Goal: Task Accomplishment & Management: Use online tool/utility

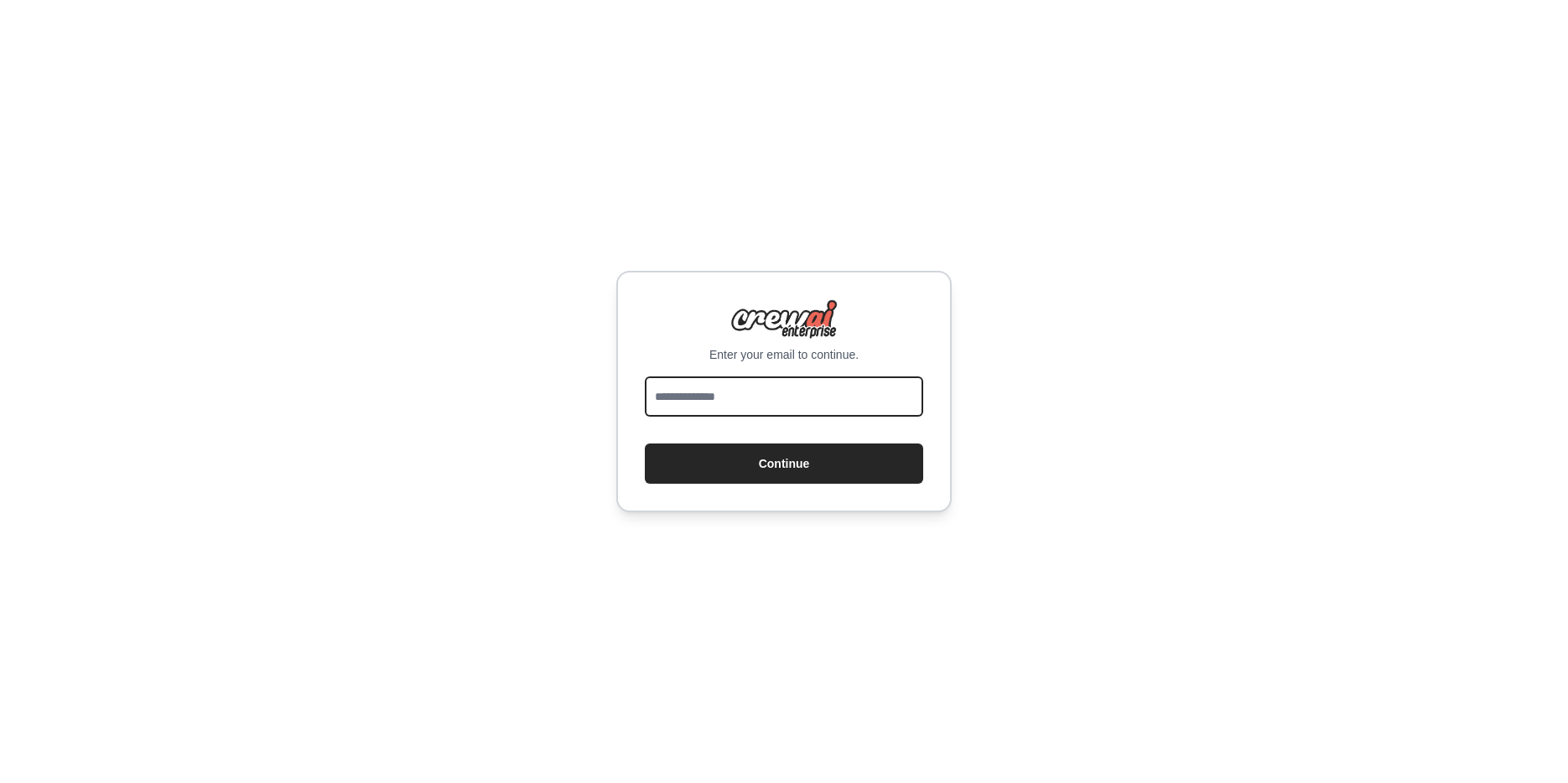
click at [757, 394] on input "email" at bounding box center [784, 396] width 278 height 40
type input "**********"
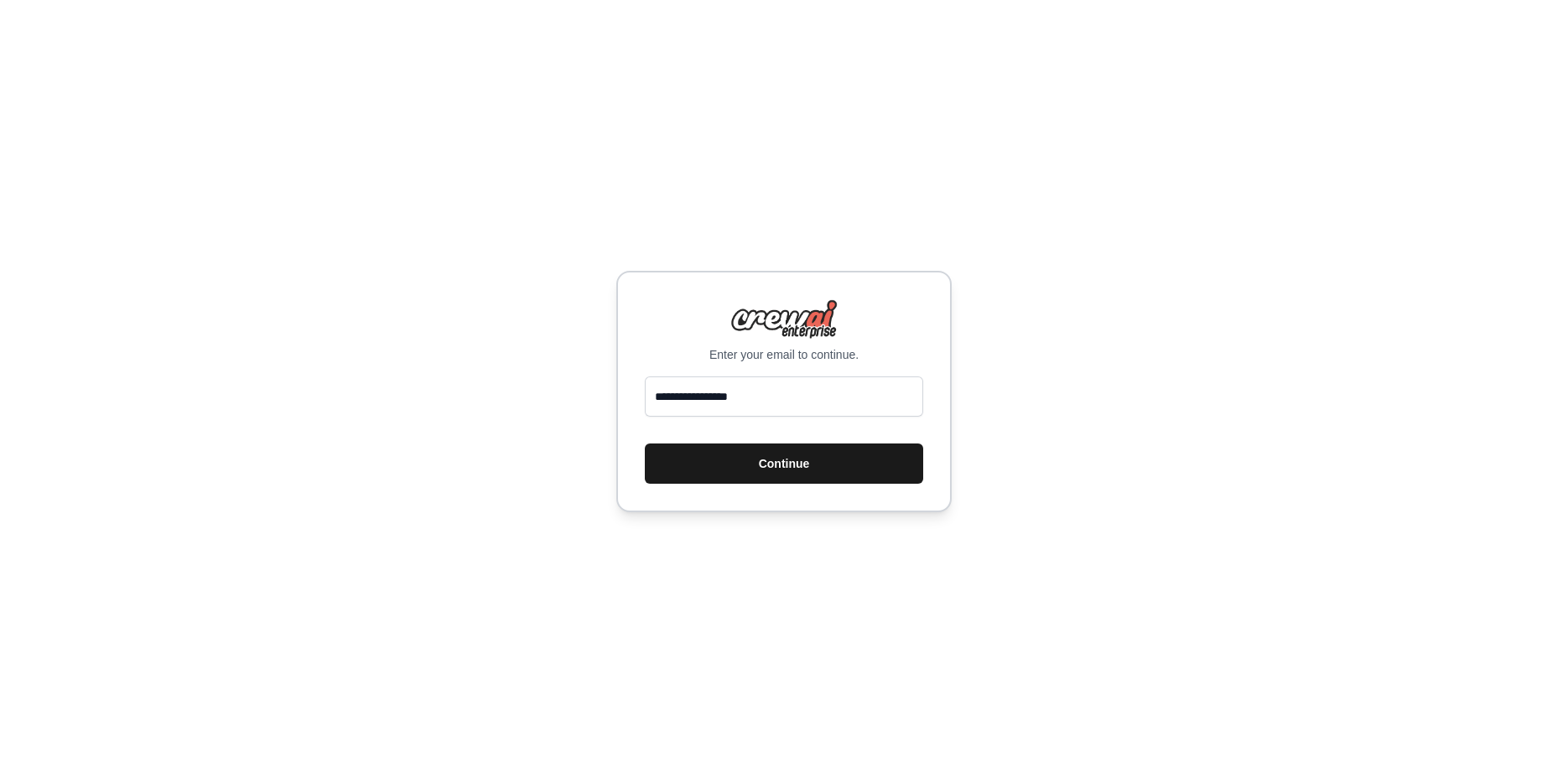
click at [788, 469] on button "Continue" at bounding box center [784, 463] width 278 height 40
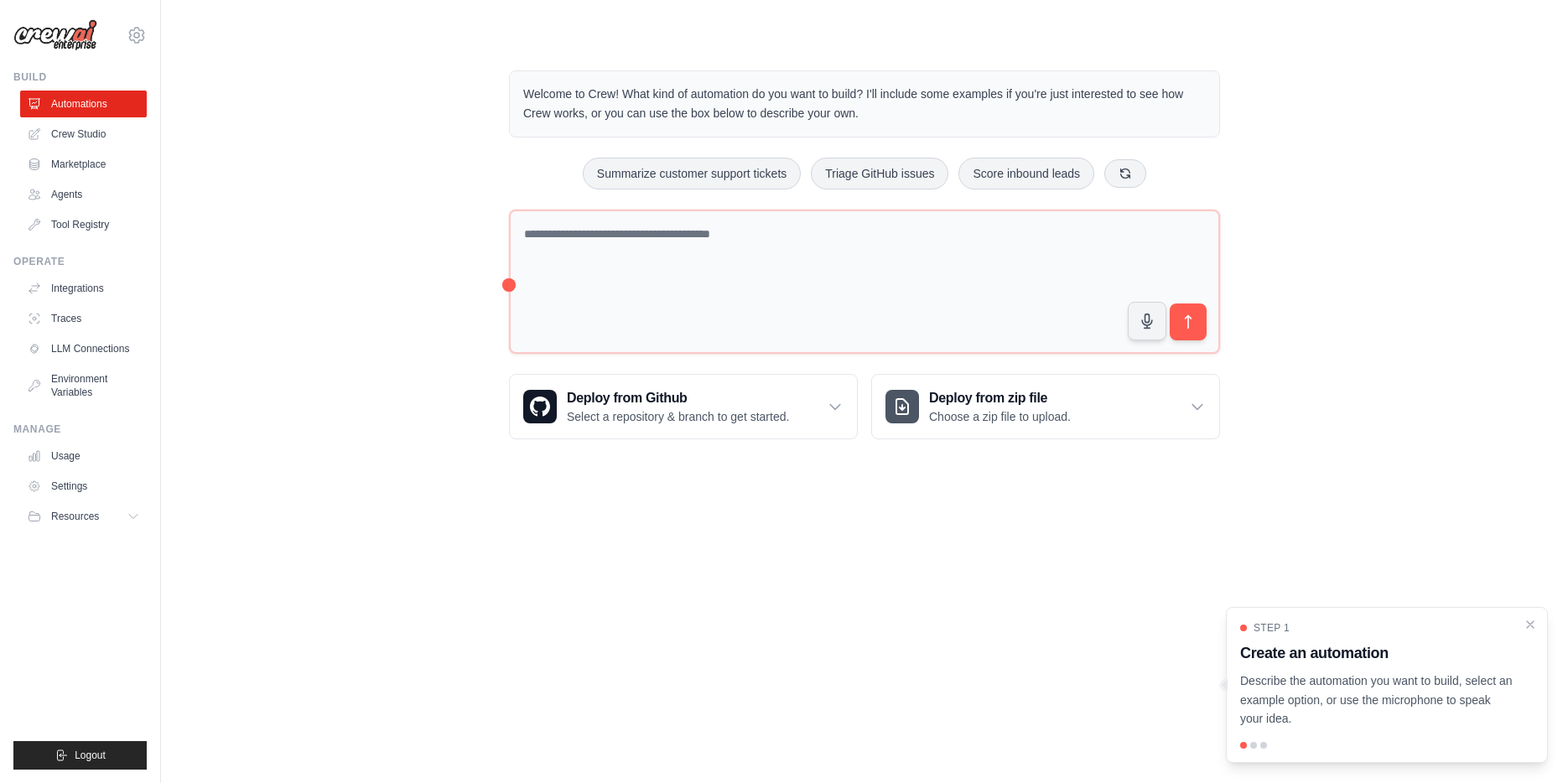
click at [264, 356] on div "Welcome to Crew! What kind of automation do you want to build? I'll include som…" at bounding box center [865, 255] width 1353 height 423
click at [1478, 94] on div "Welcome to Crew! What kind of automation do you want to build? I'll include som…" at bounding box center [865, 255] width 1353 height 423
click at [132, 34] on icon at bounding box center [137, 35] width 20 height 20
click at [1334, 69] on div "Welcome to Crew! What kind of automation do you want to build? I'll include som…" at bounding box center [865, 255] width 1353 height 423
click at [1255, 746] on div at bounding box center [1253, 745] width 6 height 6
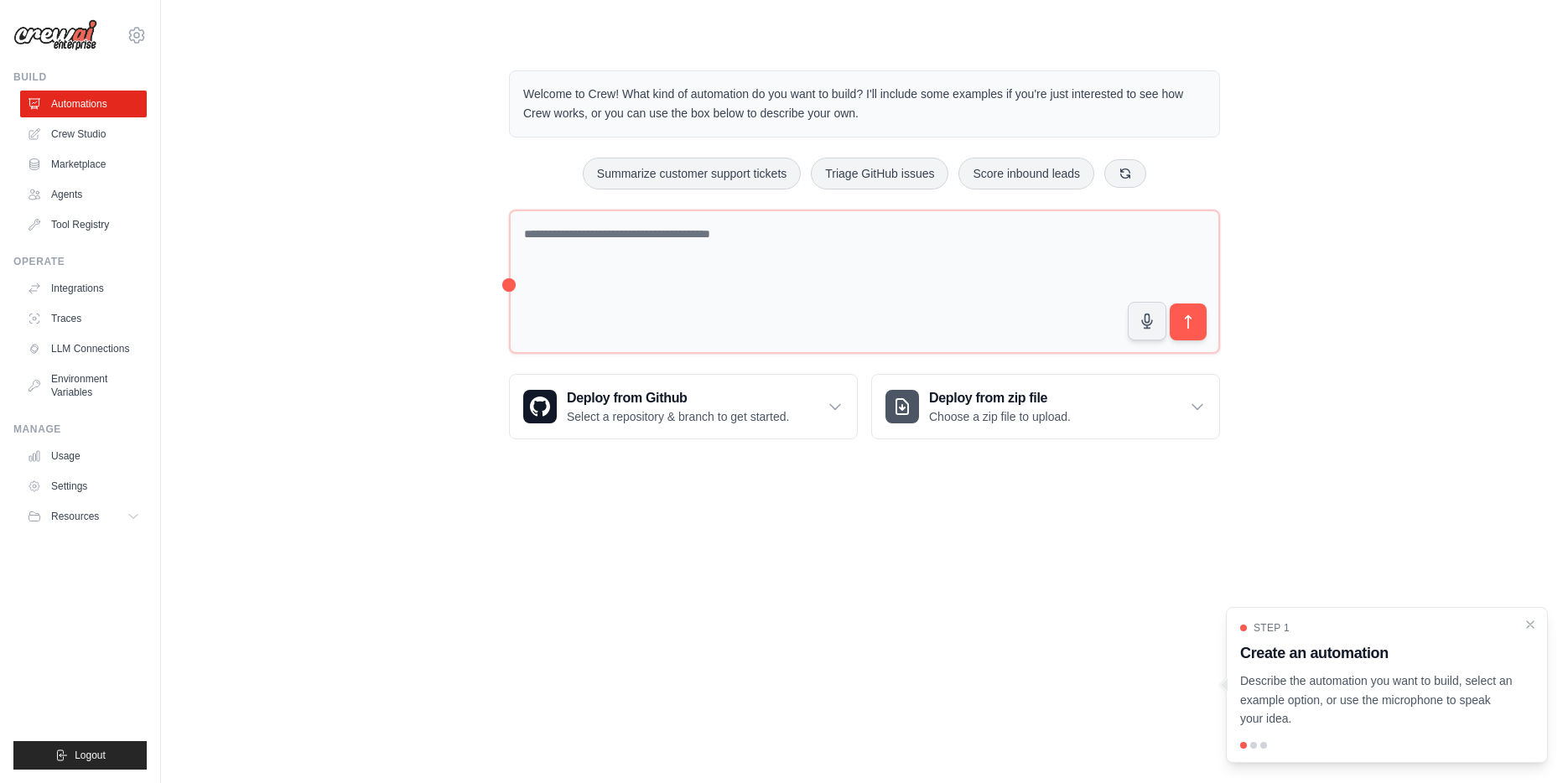
click at [1250, 745] on div at bounding box center [1386, 745] width 294 height 6
drag, startPoint x: 1259, startPoint y: 744, endPoint x: 1247, endPoint y: 744, distance: 12.0
click at [1247, 744] on div at bounding box center [1386, 745] width 294 height 6
drag, startPoint x: 1403, startPoint y: 708, endPoint x: 1294, endPoint y: 707, distance: 109.0
click at [1375, 708] on p "Describe the automation you want to build, select an example option, or use the…" at bounding box center [1376, 701] width 273 height 57
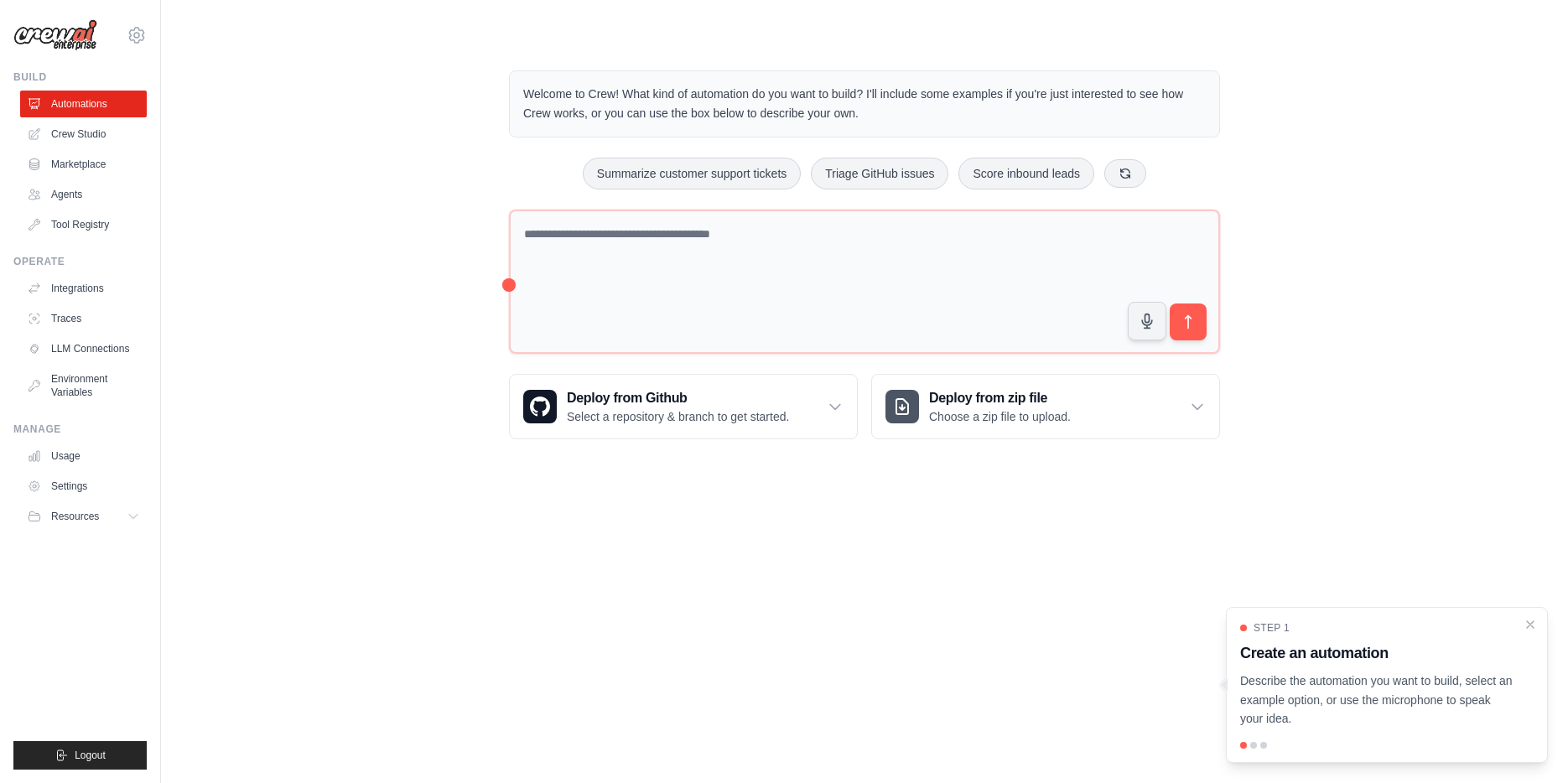
click at [1327, 722] on p "Describe the automation you want to build, select an example option, or use the…" at bounding box center [1376, 701] width 273 height 57
drag, startPoint x: 1340, startPoint y: 722, endPoint x: 1234, endPoint y: 681, distance: 113.7
click at [1234, 681] on div "Step 1 Create an automation Describe the automation you want to build, select a…" at bounding box center [1386, 685] width 322 height 156
drag, startPoint x: 1337, startPoint y: 701, endPoint x: 1327, endPoint y: 726, distance: 26.9
click at [1337, 701] on p "Describe the automation you want to build, select an example option, or use the…" at bounding box center [1376, 701] width 273 height 57
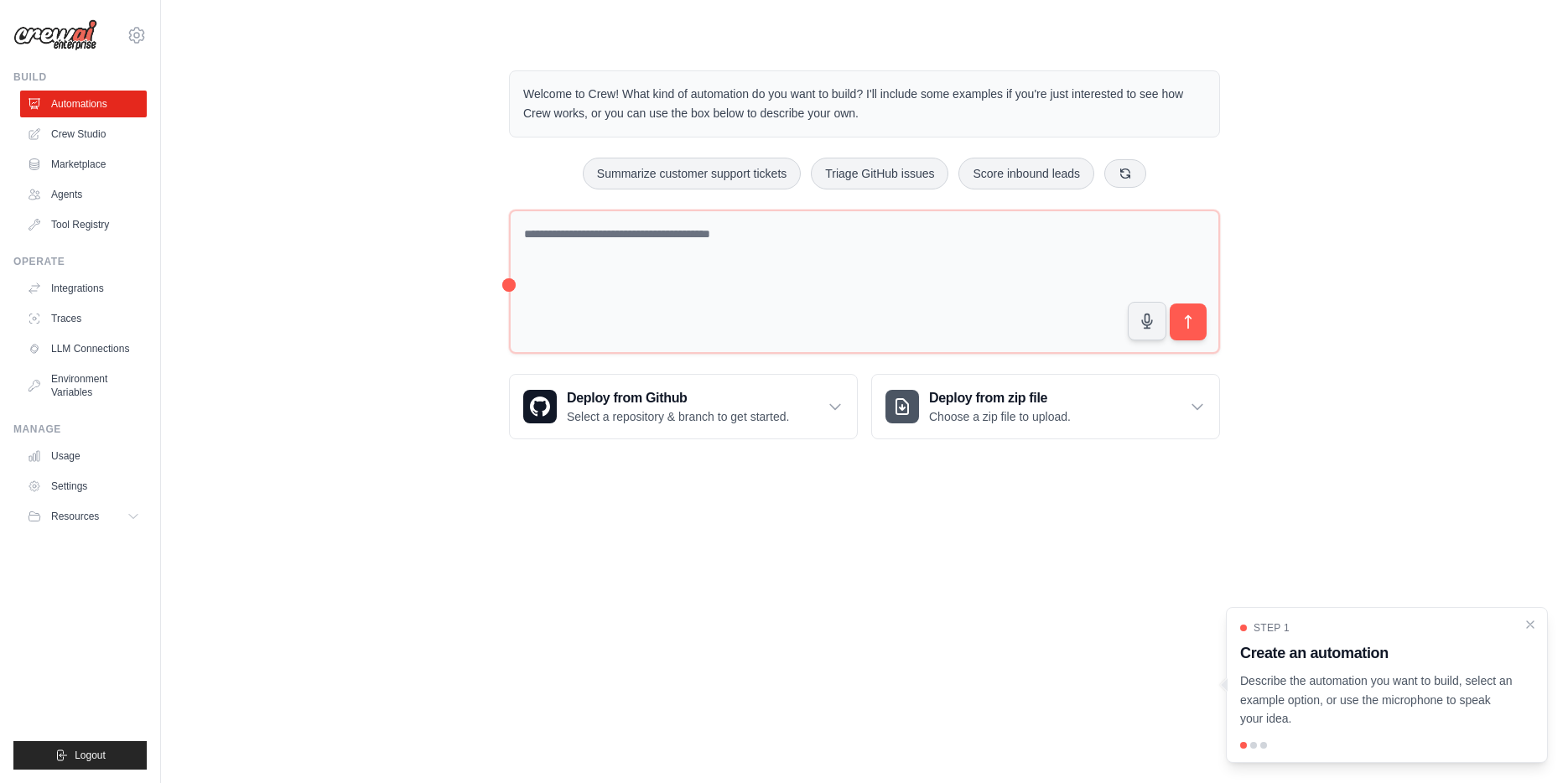
drag, startPoint x: 1347, startPoint y: 723, endPoint x: 1228, endPoint y: 678, distance: 127.2
click at [1228, 678] on div "Step 1 Create an automation Describe the automation you want to build, select a…" at bounding box center [1386, 685] width 322 height 156
click at [1327, 705] on p "Describe the automation you want to build, select an example option, or use the…" at bounding box center [1376, 701] width 273 height 57
drag, startPoint x: 1261, startPoint y: 681, endPoint x: 1329, endPoint y: 714, distance: 75.6
click at [1329, 714] on p "Describe the automation you want to build, select an example option, or use the…" at bounding box center [1376, 701] width 273 height 57
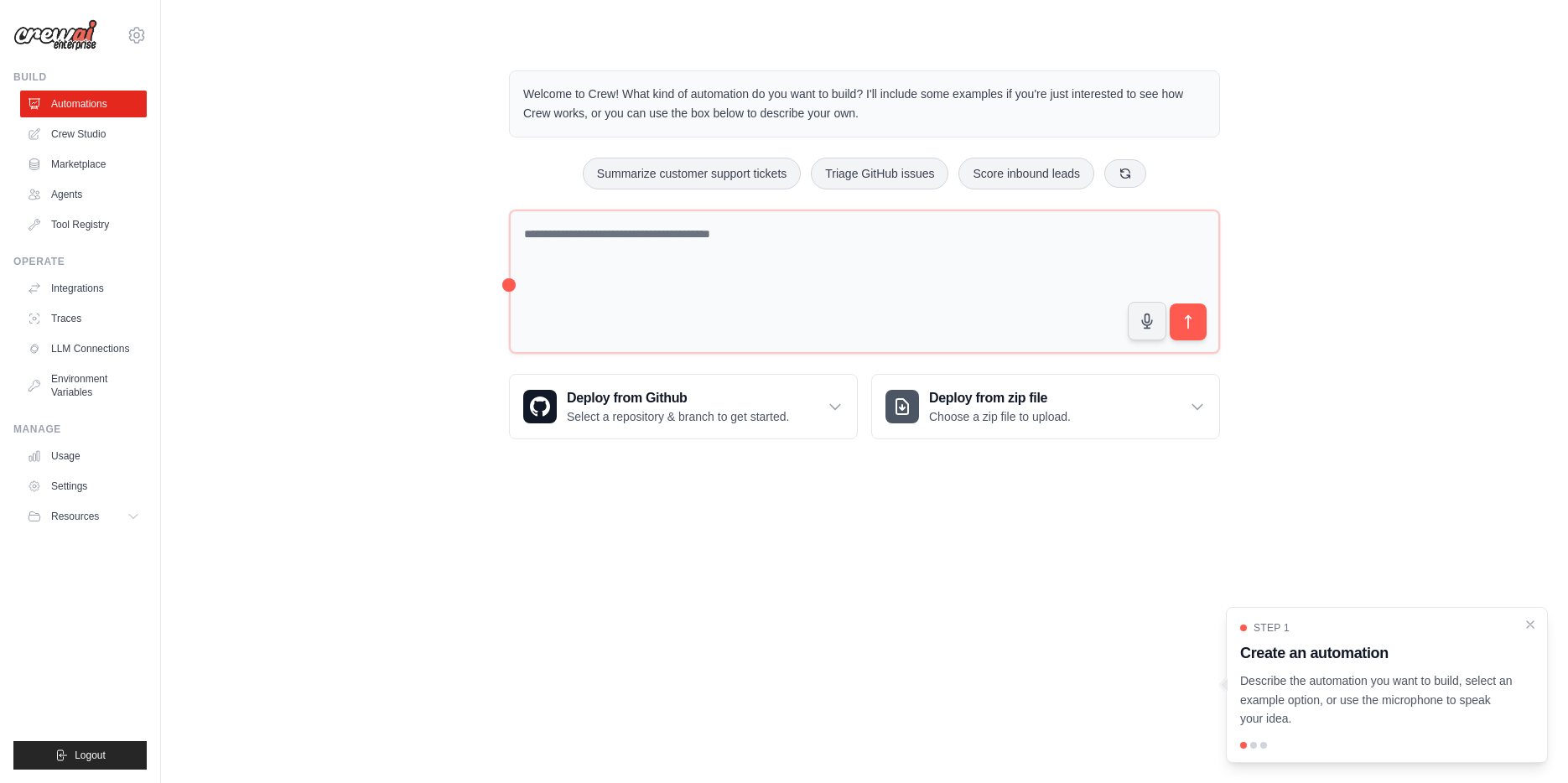
drag, startPoint x: 1346, startPoint y: 716, endPoint x: 1318, endPoint y: 720, distance: 28.3
click at [1346, 716] on p "Describe the automation you want to build, select an example option, or use the…" at bounding box center [1376, 701] width 273 height 57
drag, startPoint x: 1322, startPoint y: 718, endPoint x: 1276, endPoint y: 697, distance: 50.6
click at [1278, 699] on p "Describe the automation you want to build, select an example option, or use the…" at bounding box center [1376, 701] width 273 height 57
drag, startPoint x: 1269, startPoint y: 688, endPoint x: 1323, endPoint y: 714, distance: 59.9
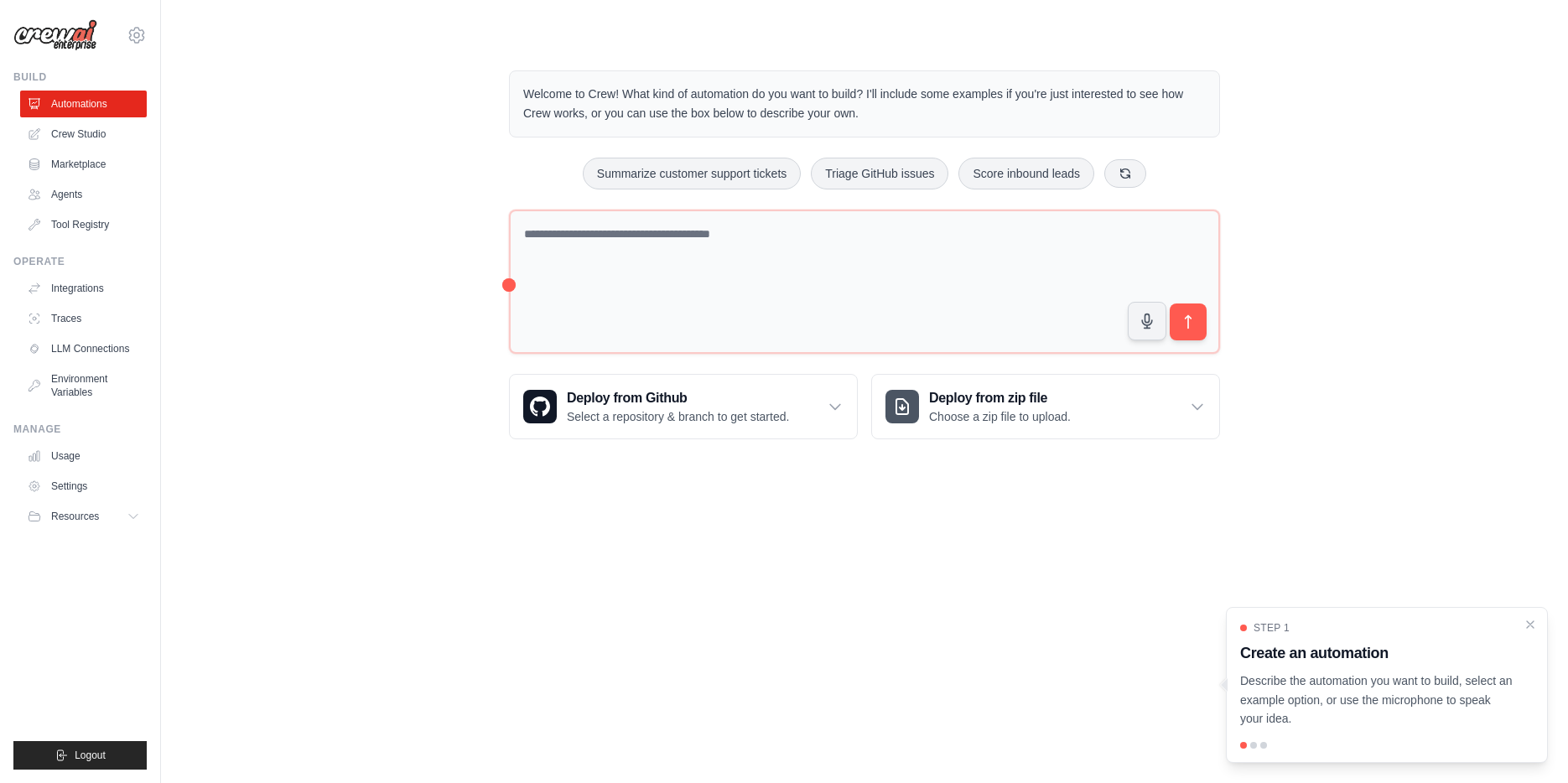
click at [1323, 714] on p "Describe the automation you want to build, select an example option, or use the…" at bounding box center [1376, 701] width 273 height 57
